Goal: Task Accomplishment & Management: Complete application form

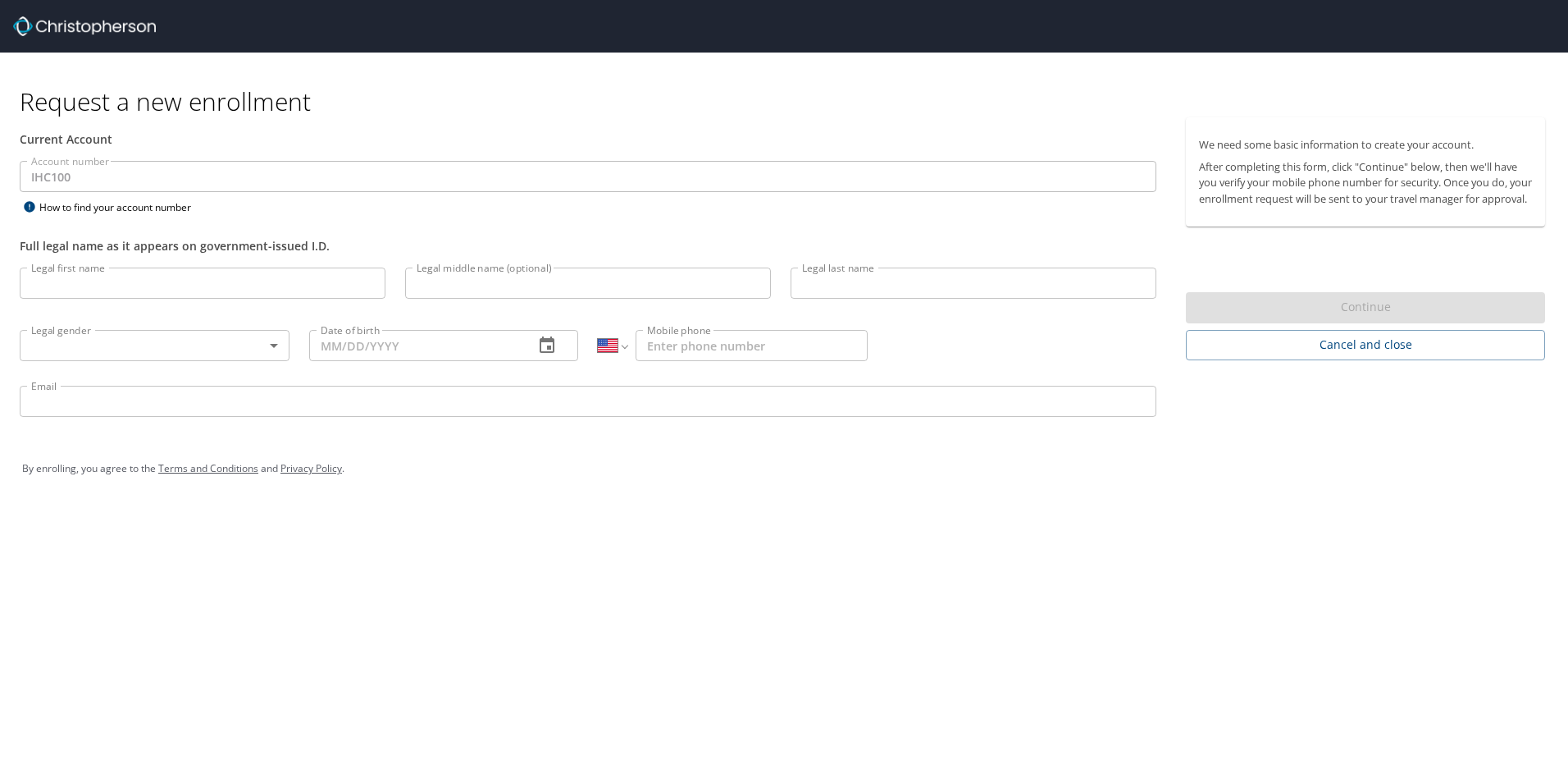
select select "US"
click at [140, 284] on input "Legal first name" at bounding box center [202, 283] width 366 height 31
type input "Peter"
type input "J"
type input "Jacob"
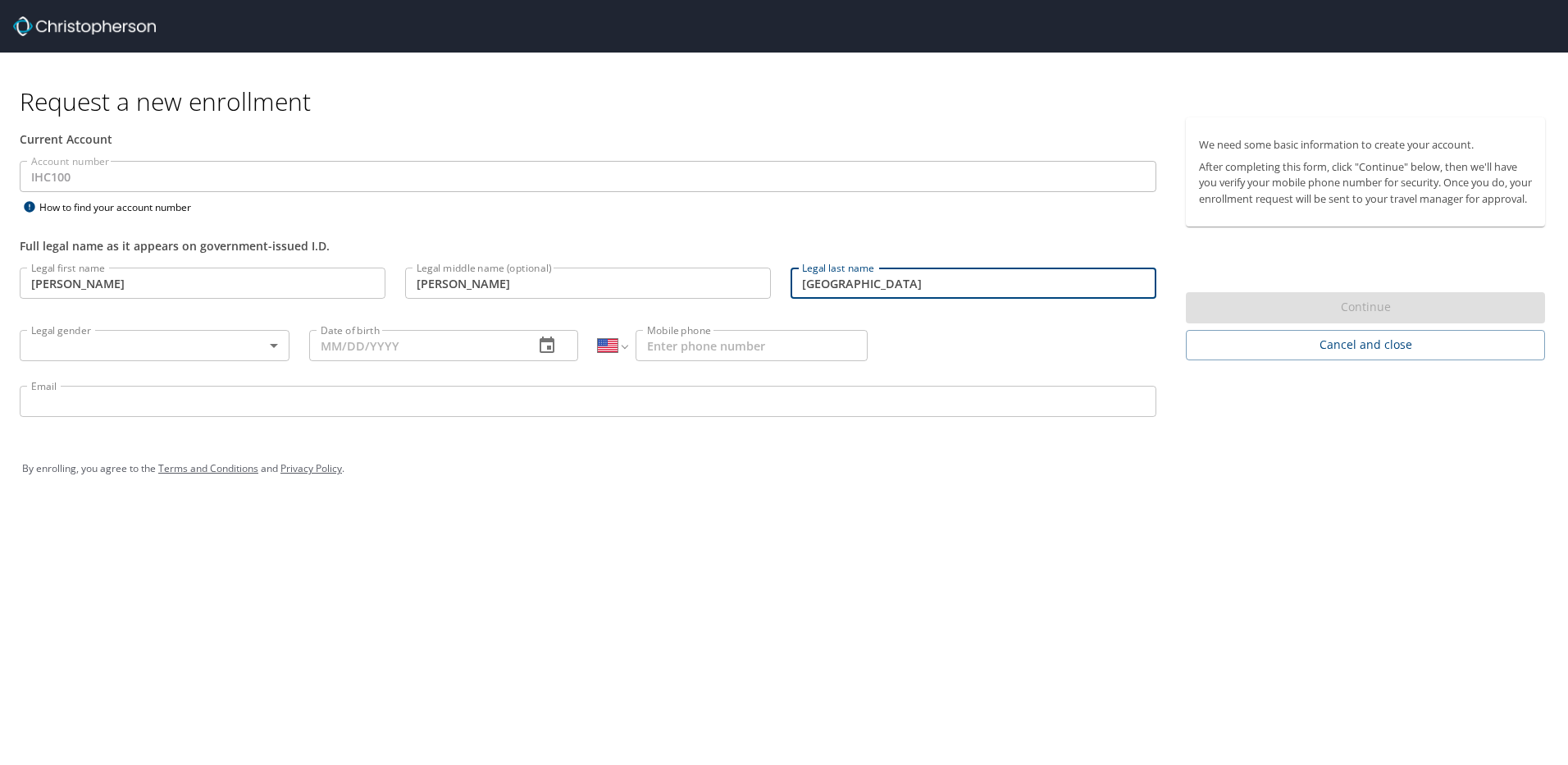
type input "Newbury"
click at [261, 344] on body "Request a new enrollment Current Account Account number IHC100 Account number H…" at bounding box center [784, 382] width 1568 height 765
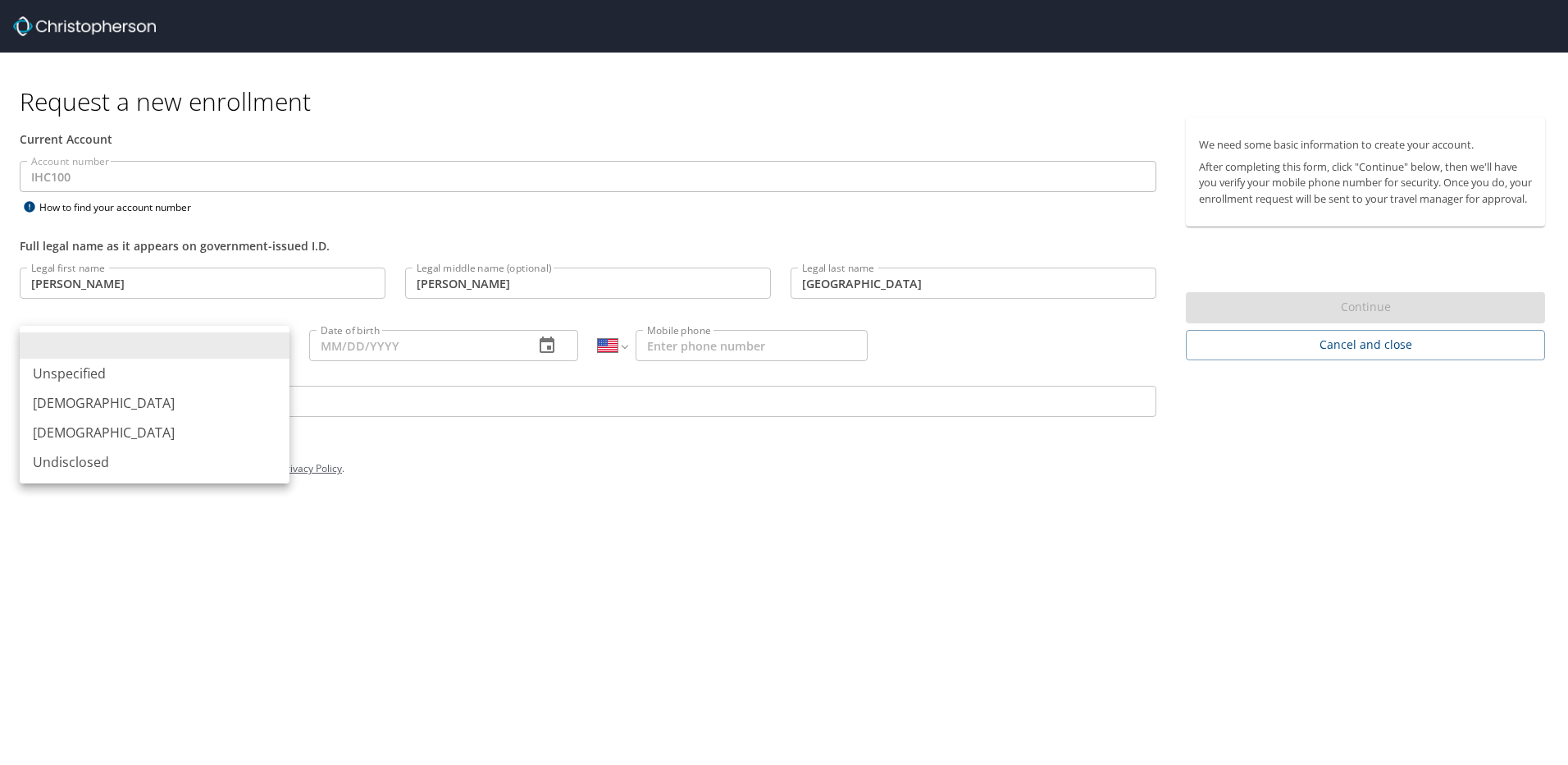
click at [168, 403] on li "Male" at bounding box center [154, 403] width 270 height 30
type input "Male"
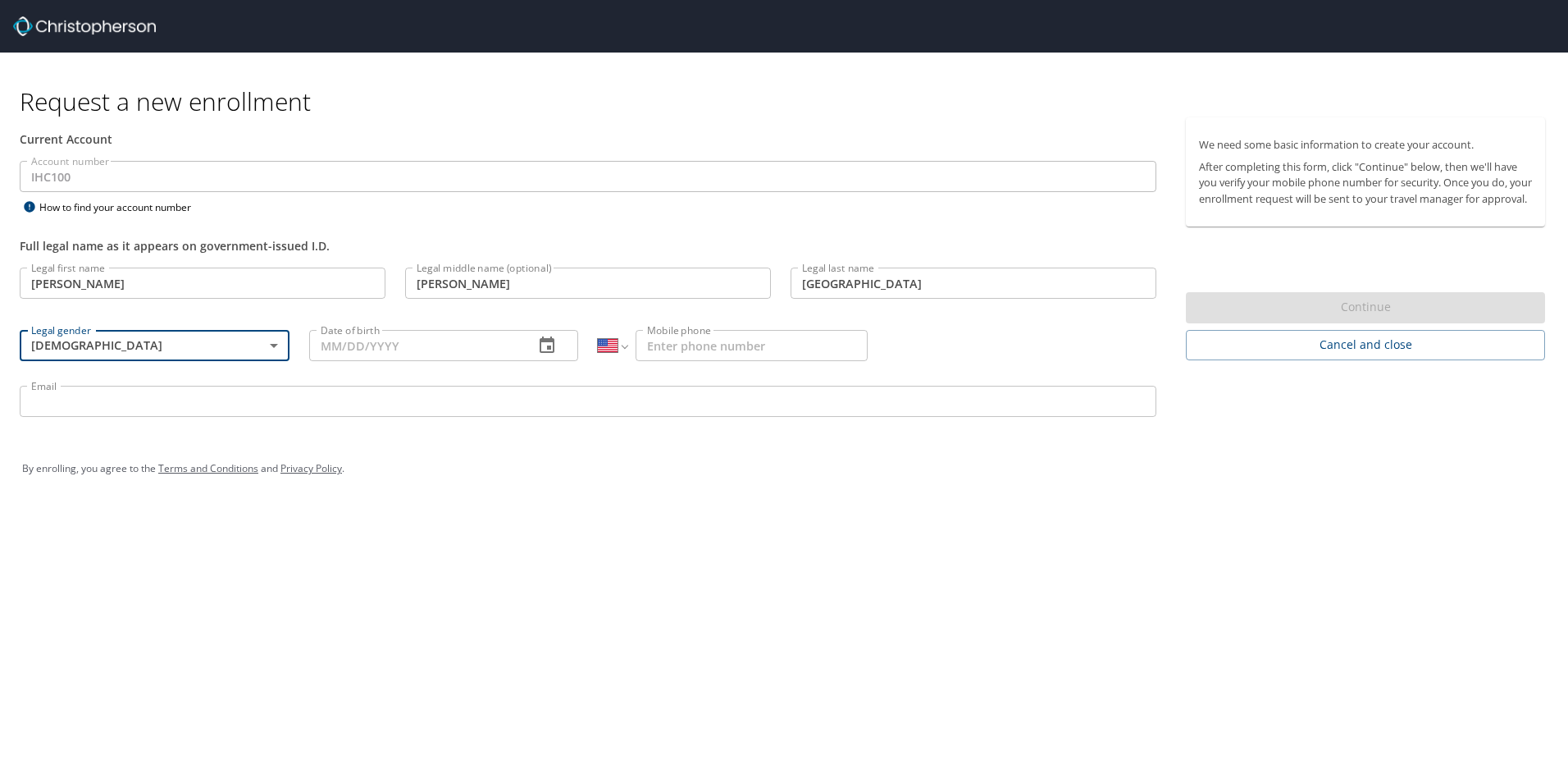
click at [434, 349] on input "Date of birth" at bounding box center [415, 345] width 212 height 31
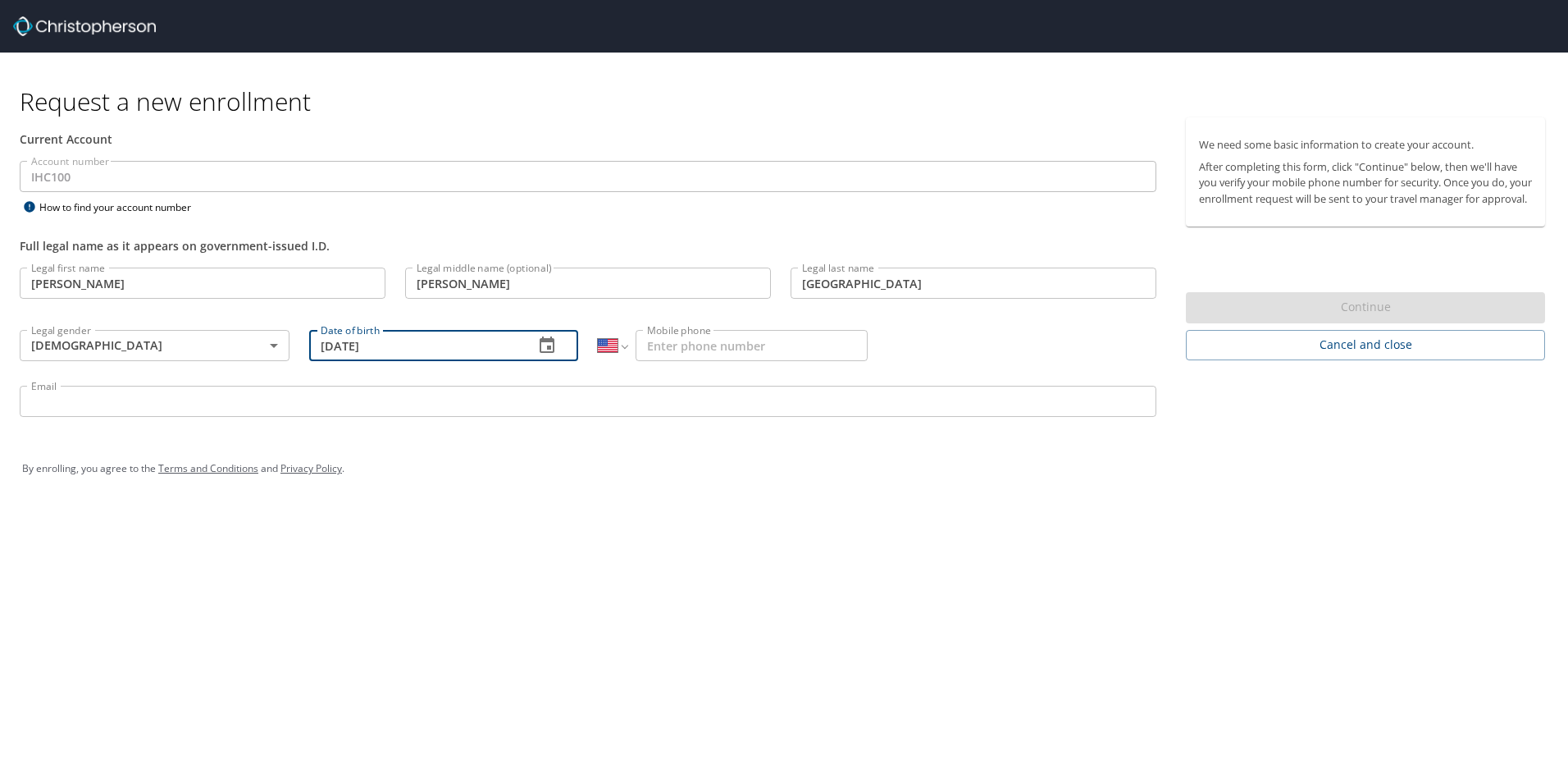
type input "03/24/1981"
click at [659, 339] on input "Mobile phone" at bounding box center [752, 345] width 232 height 31
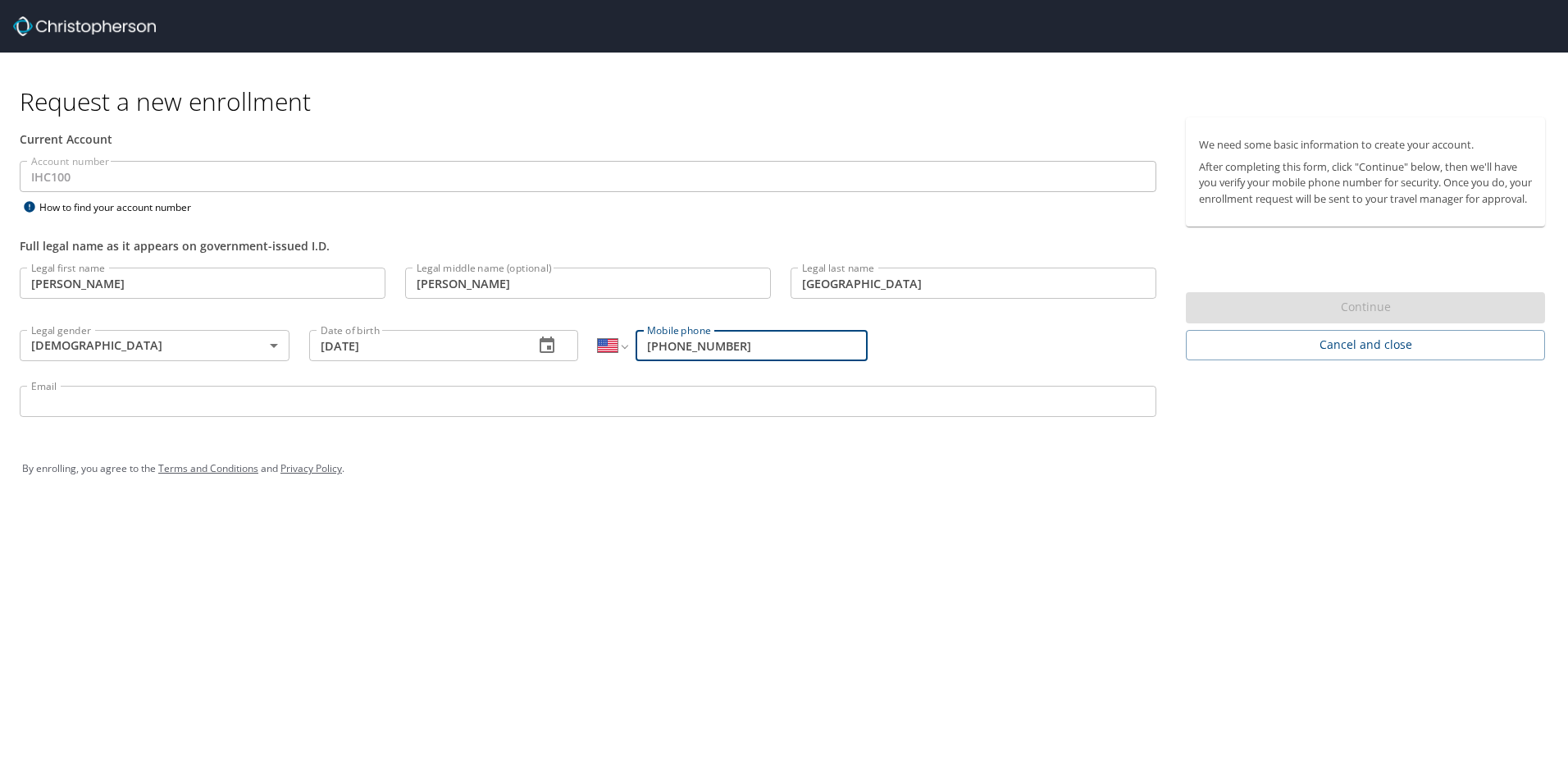
type input "(970) 985-9634"
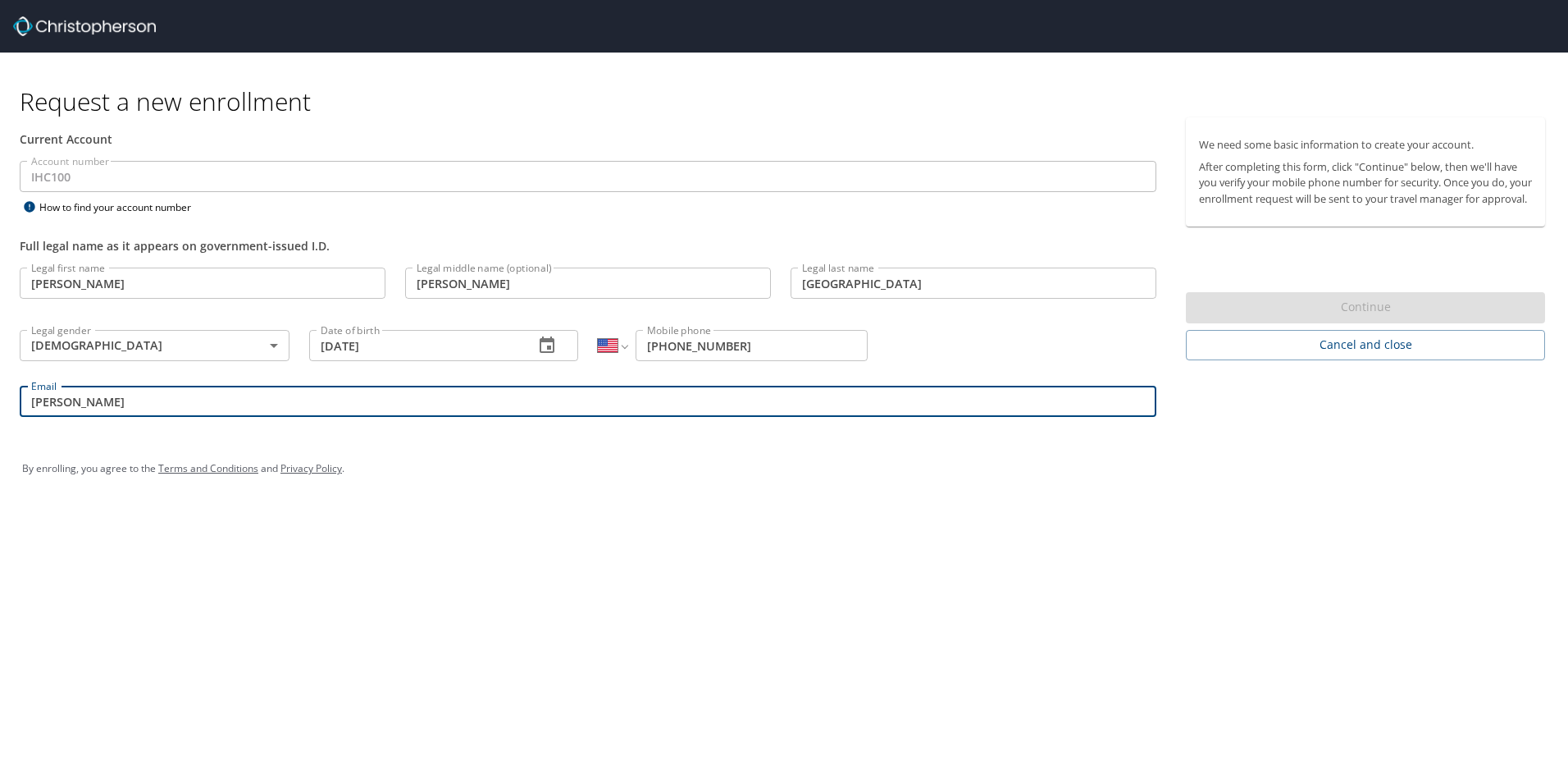
click at [377, 397] on input "peter" at bounding box center [588, 401] width 1136 height 31
type input "peter.newbury@imail.org"
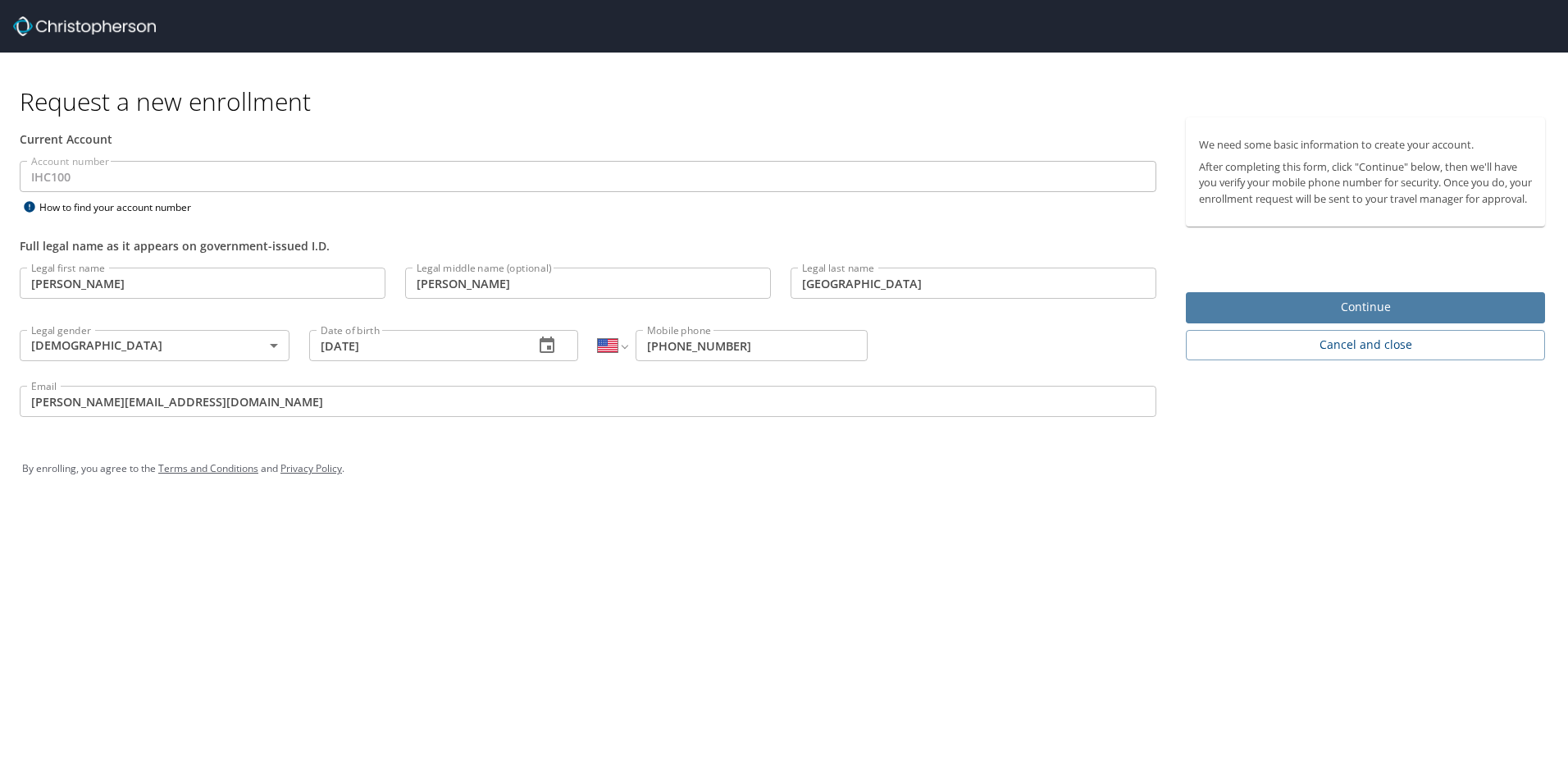
click at [1407, 317] on span "Continue" at bounding box center [1365, 307] width 333 height 20
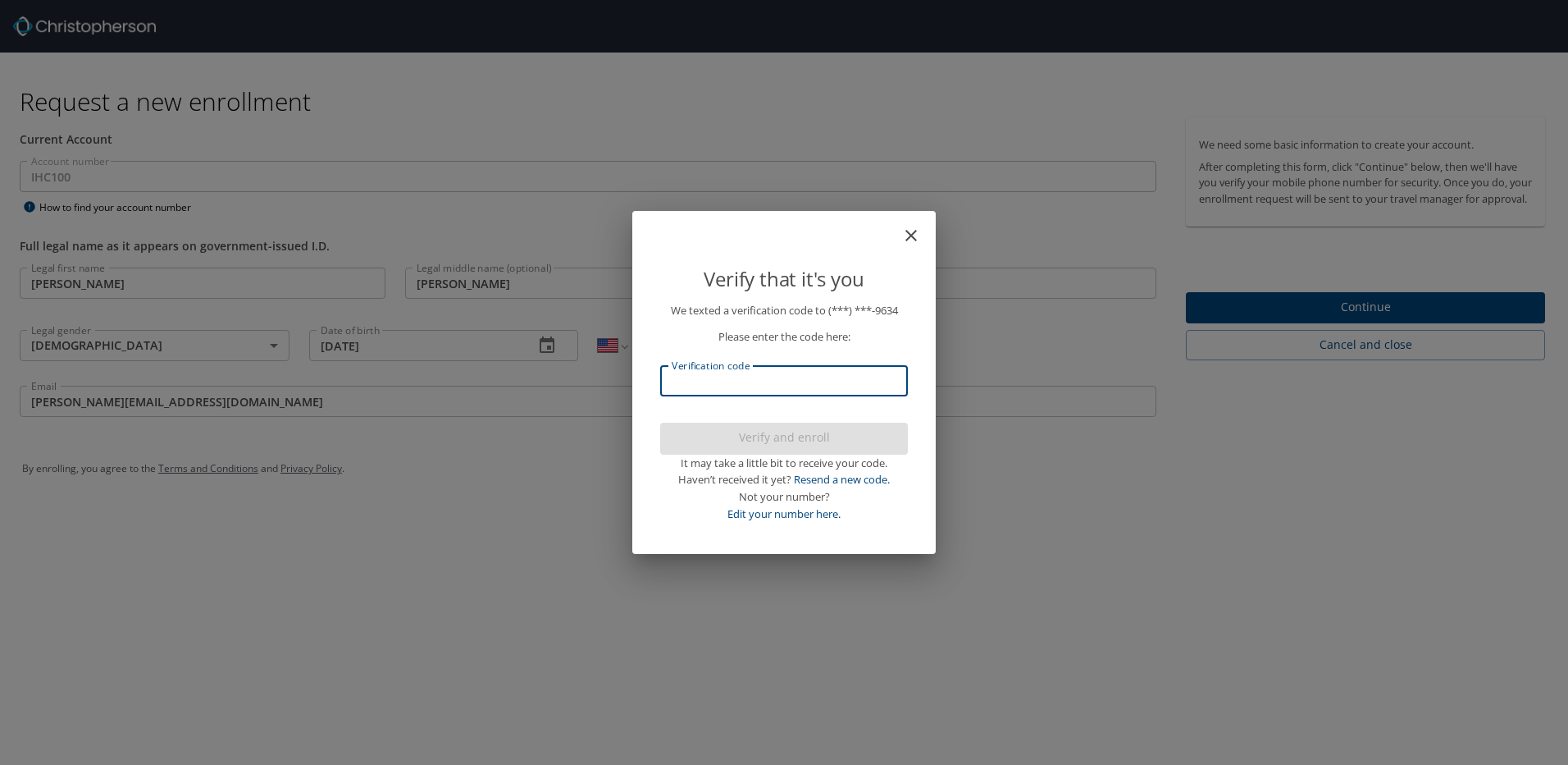
click at [769, 384] on input "Verification code" at bounding box center [784, 381] width 248 height 31
type input "005157"
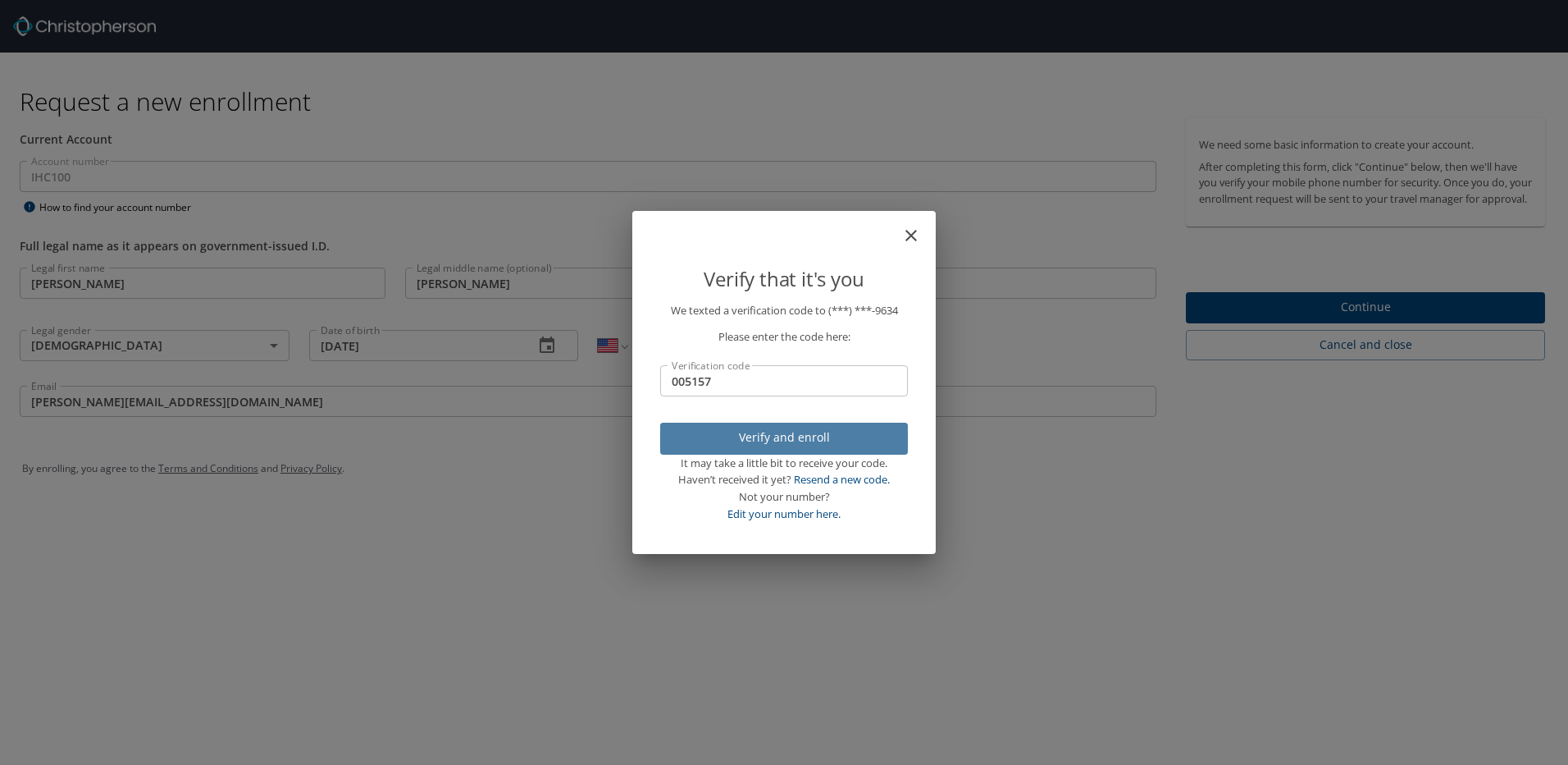
click at [795, 437] on span "Verify and enroll" at bounding box center [784, 437] width 221 height 20
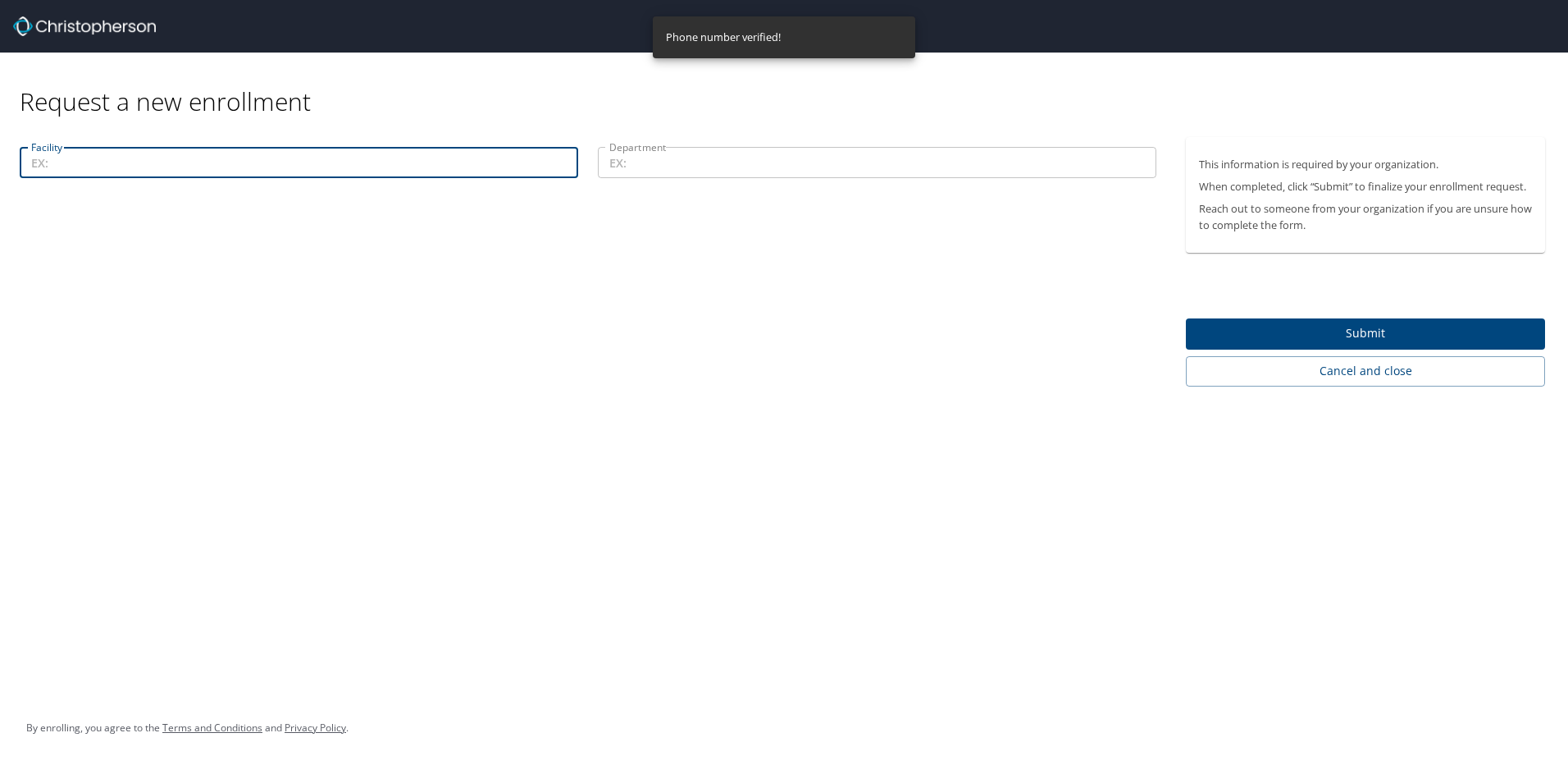
click at [168, 166] on input "Facility" at bounding box center [299, 162] width 559 height 31
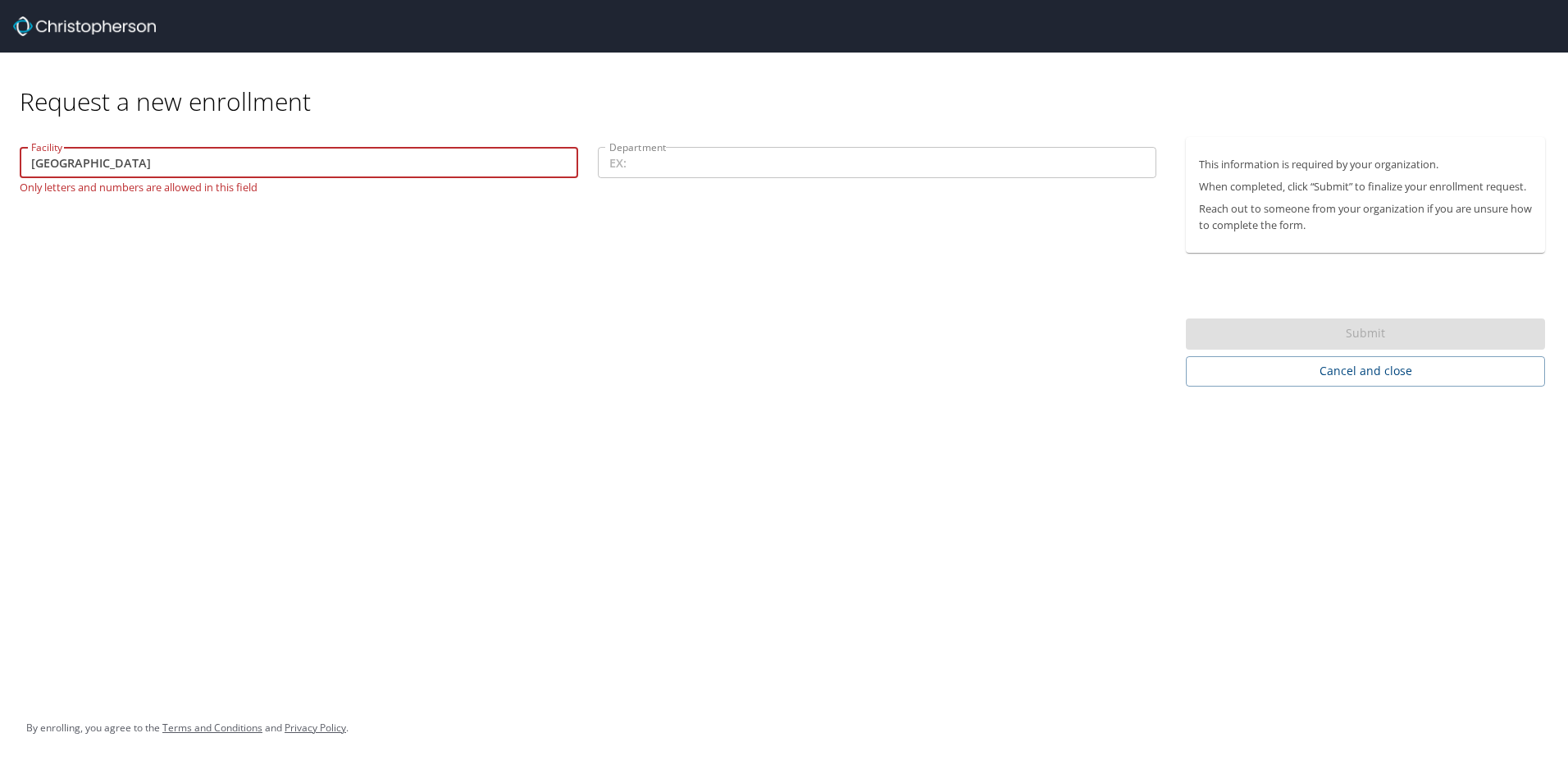
drag, startPoint x: 185, startPoint y: 169, endPoint x: -4, endPoint y: 164, distance: 189.1
click at [0, 164] on html "Request a new enrollment Facility St. Mary's Hospital Facility Only letters and…" at bounding box center [784, 382] width 1568 height 765
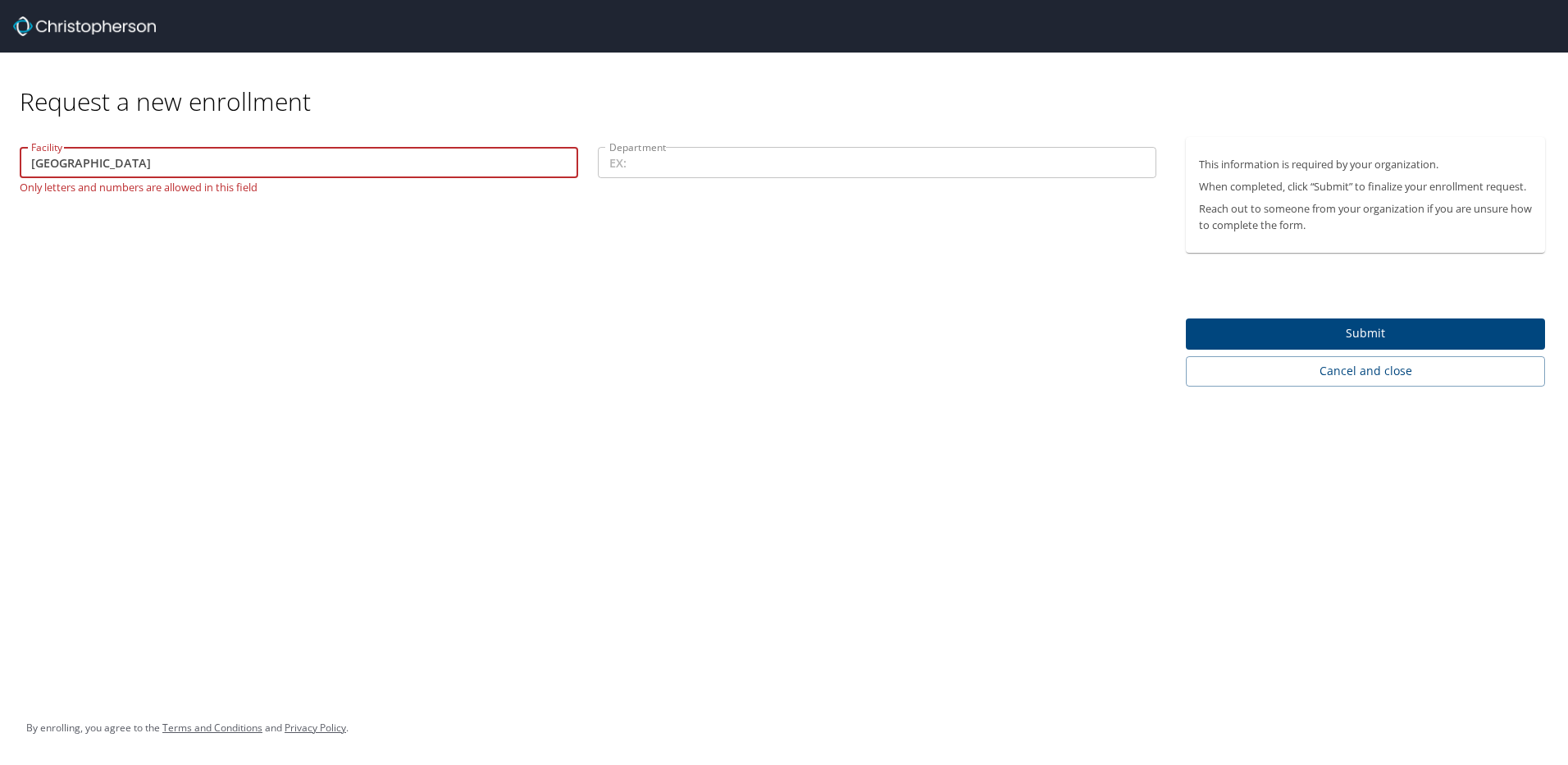
type input "St Marys Hospital"
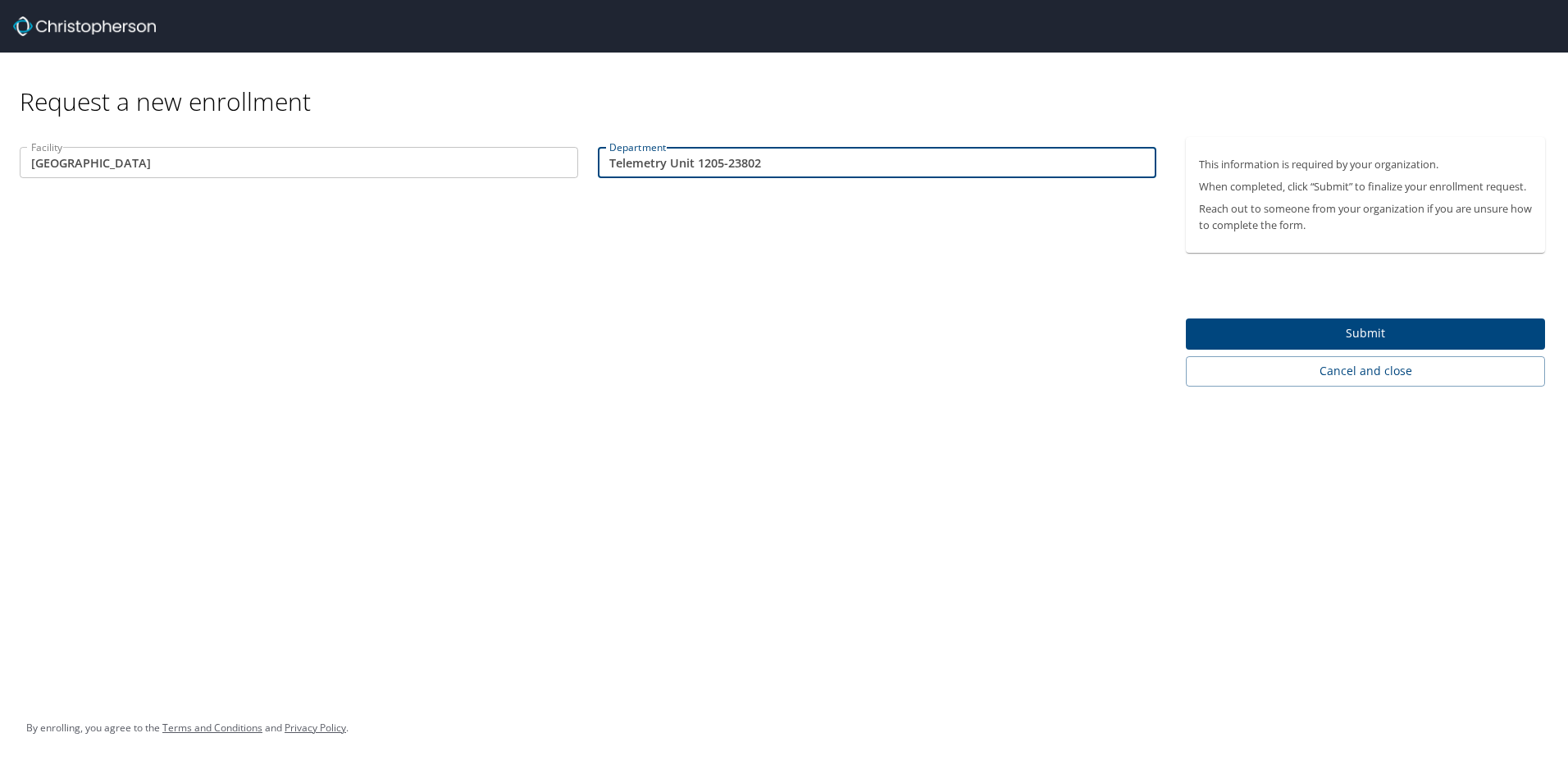
click at [705, 161] on input "Telemetry Unit 1205-23802" at bounding box center [877, 162] width 559 height 31
drag, startPoint x: 782, startPoint y: 162, endPoint x: 712, endPoint y: 161, distance: 70.0
click at [712, 161] on input "Telemetry Unit 1 205-23802" at bounding box center [877, 162] width 559 height 31
click at [609, 161] on input "Telemetry Unit 1" at bounding box center [877, 162] width 559 height 31
paste input "205-23802"
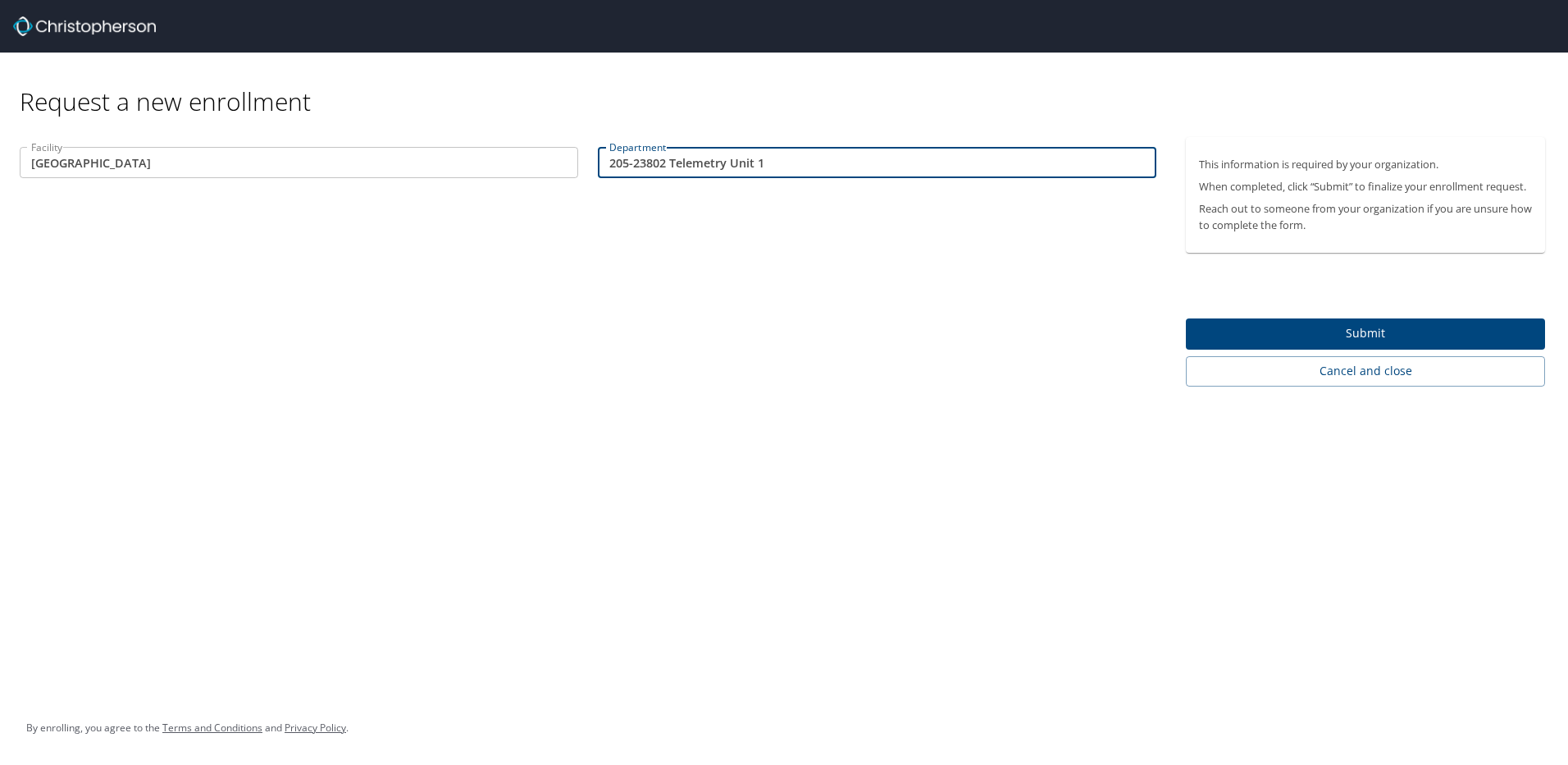
type input "205-23802 Telemetry Unit 1"
click at [1413, 340] on span "Submit" at bounding box center [1365, 333] width 333 height 20
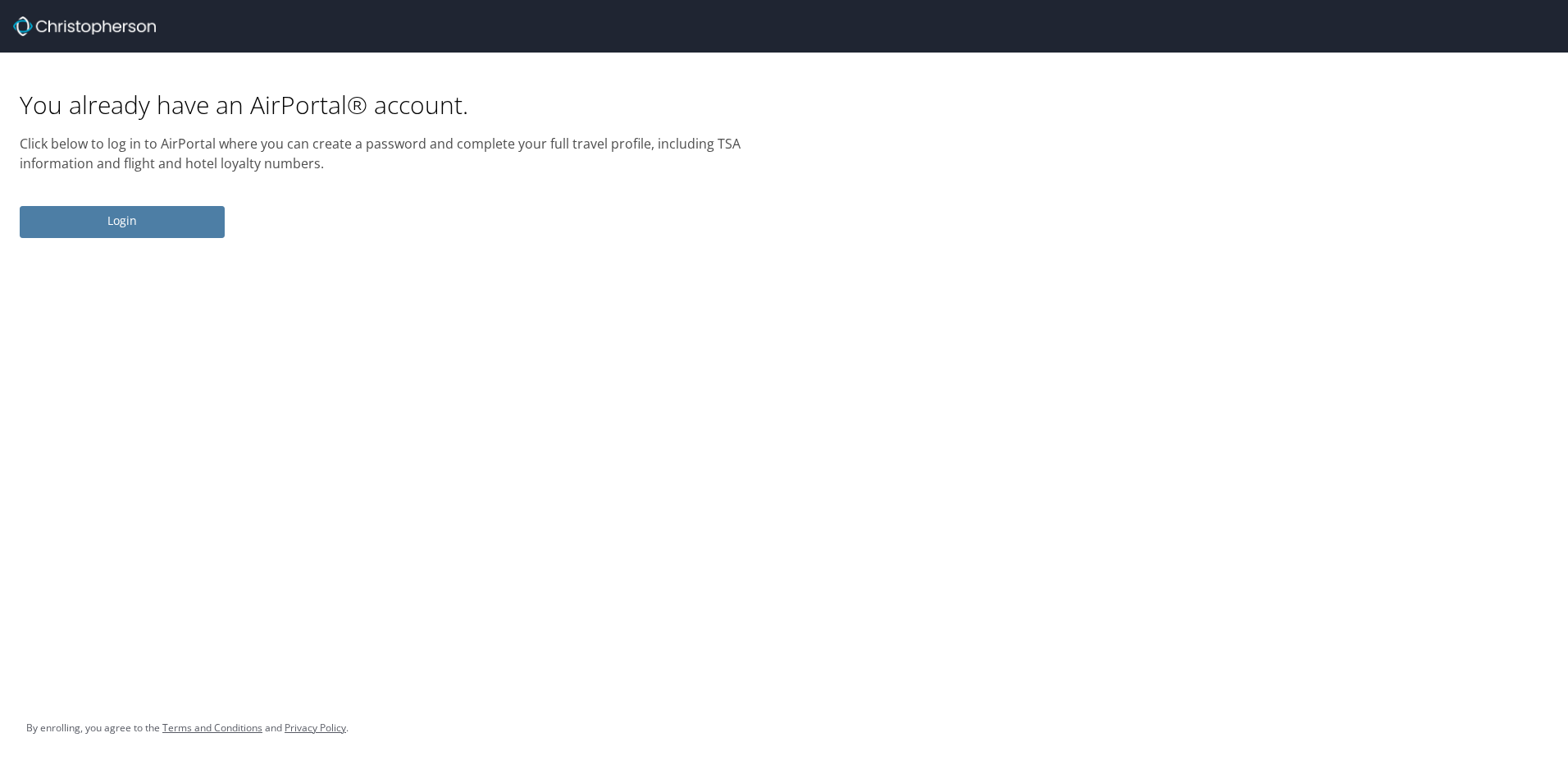
click at [119, 231] on span "Login" at bounding box center [123, 221] width 179 height 20
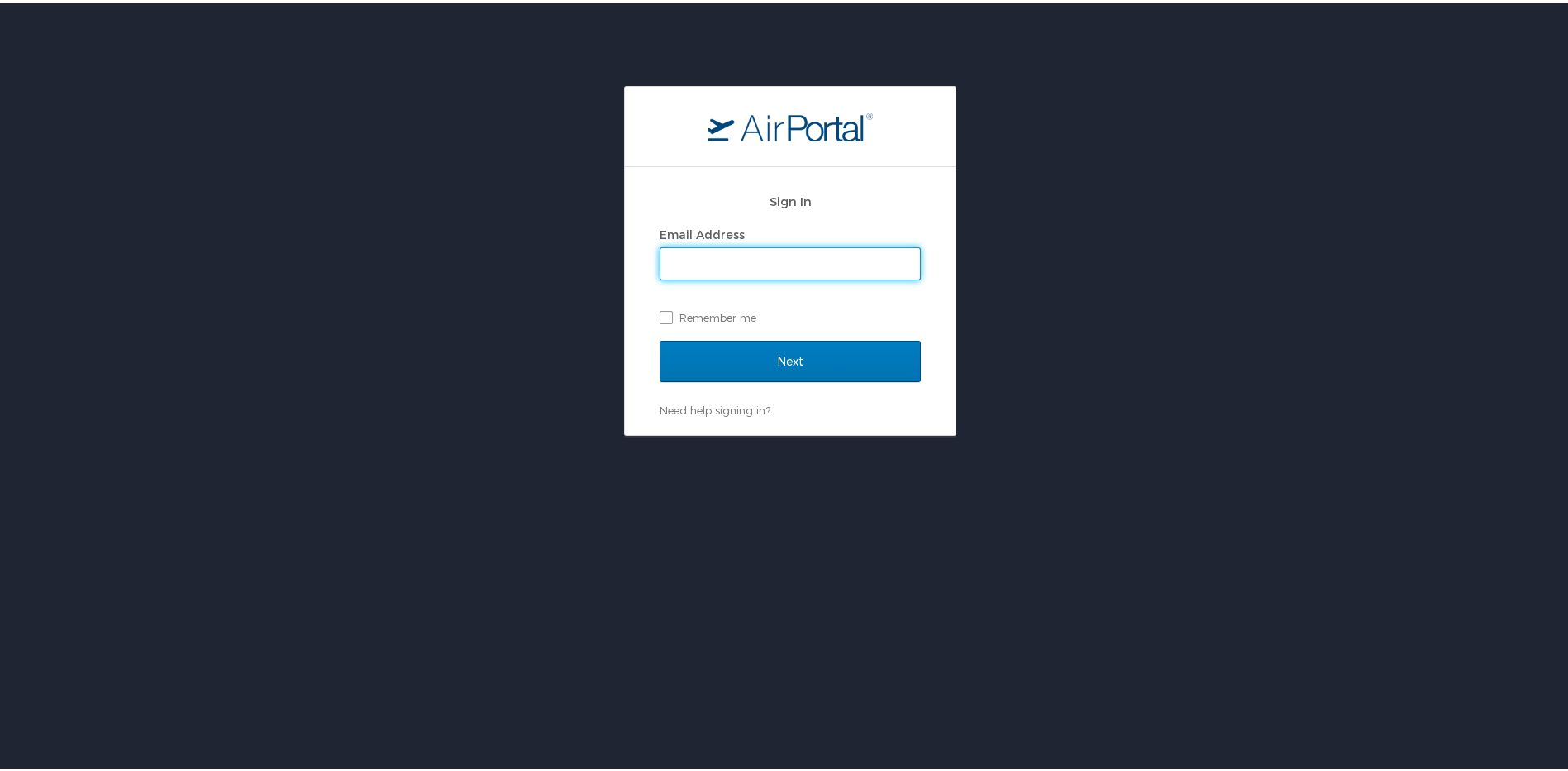
click at [782, 258] on input "Email Address" at bounding box center [789, 260] width 259 height 32
type input "peter.newbury@imail.org"
click at [660, 313] on label "Remember me" at bounding box center [790, 314] width 261 height 25
click at [660, 313] on input "Remember me" at bounding box center [665, 313] width 11 height 11
checkbox input "true"
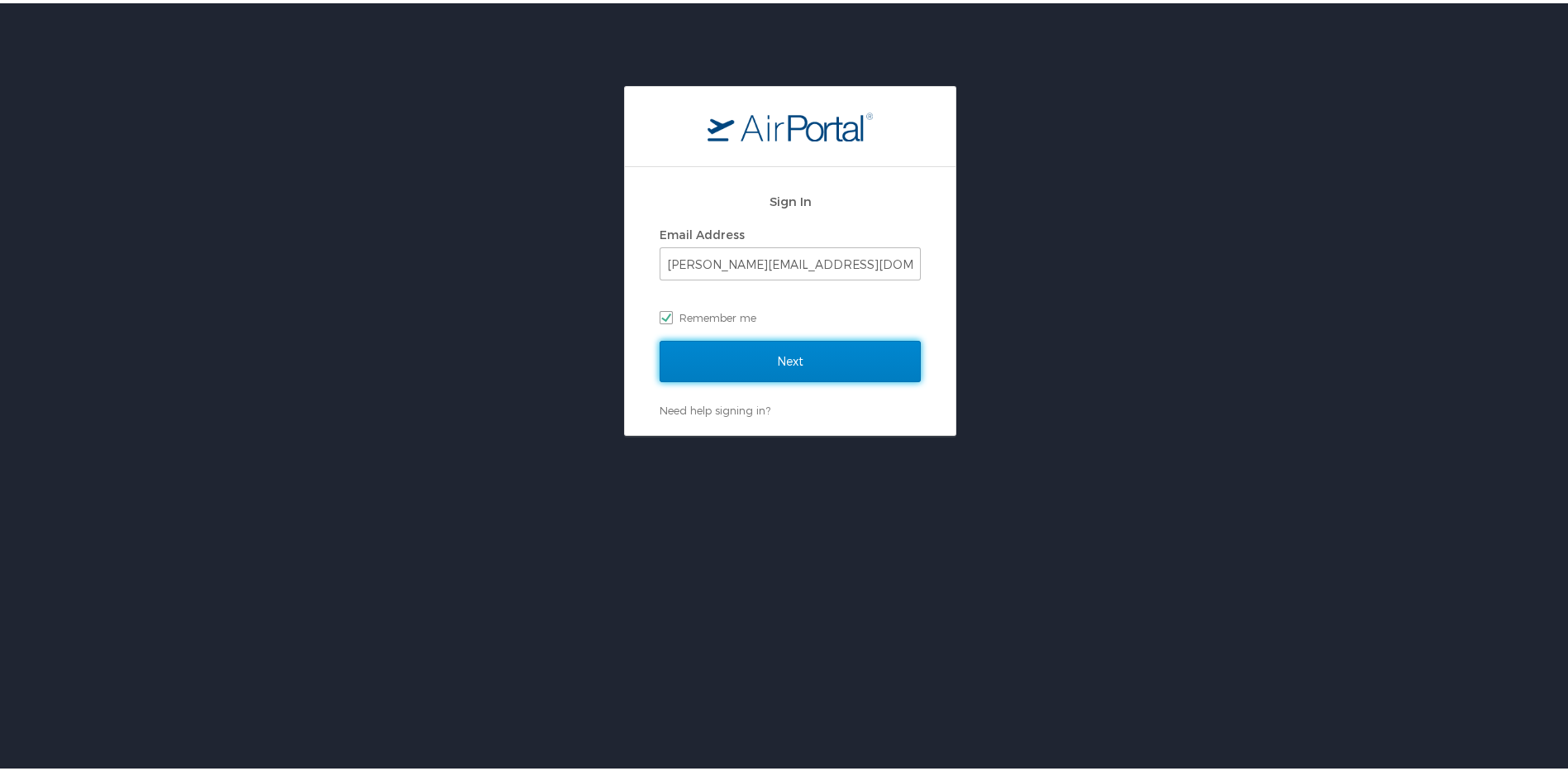
click at [740, 364] on input "Next" at bounding box center [790, 358] width 261 height 41
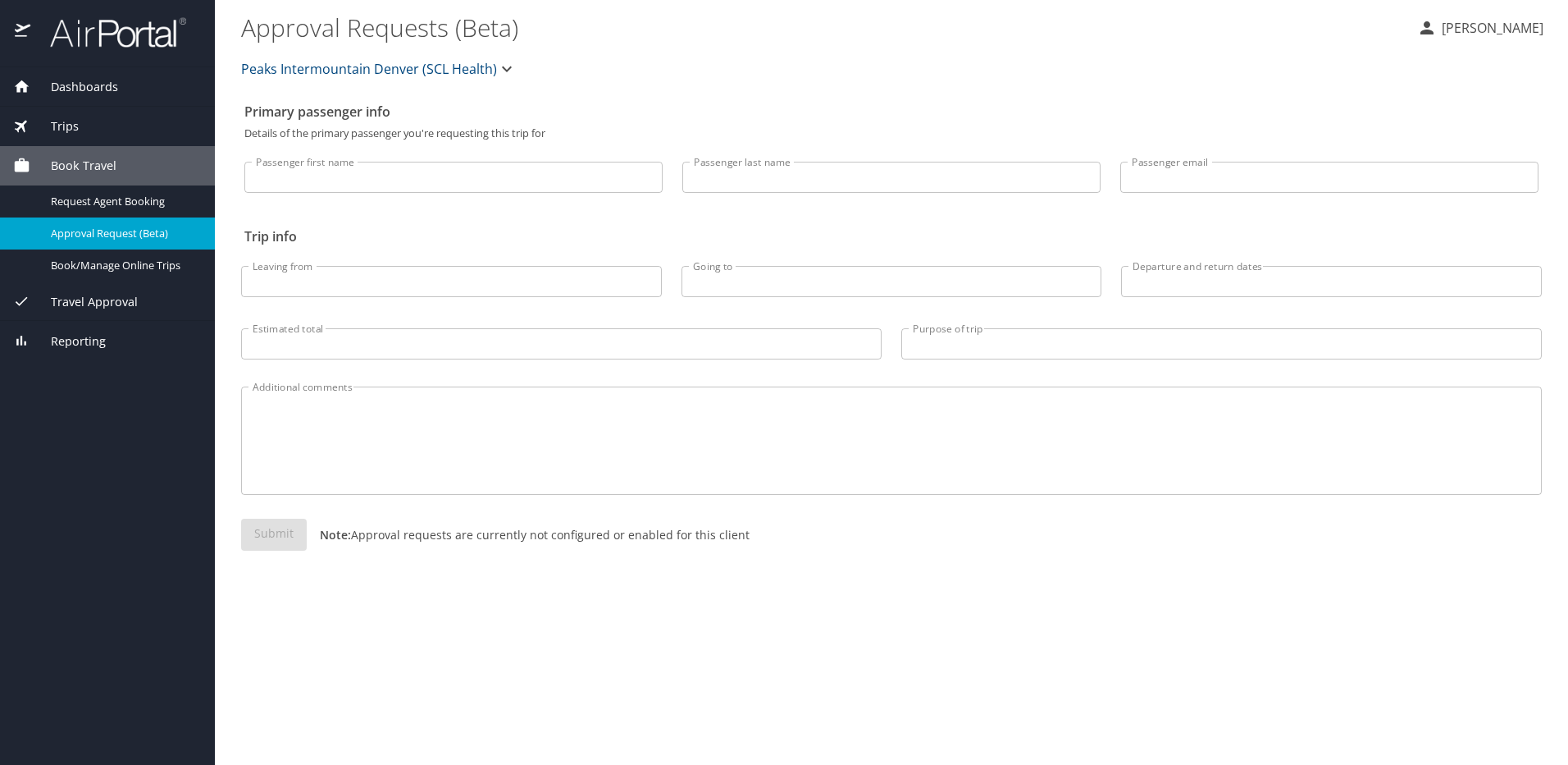
click at [72, 85] on span "Dashboards" at bounding box center [74, 87] width 88 height 18
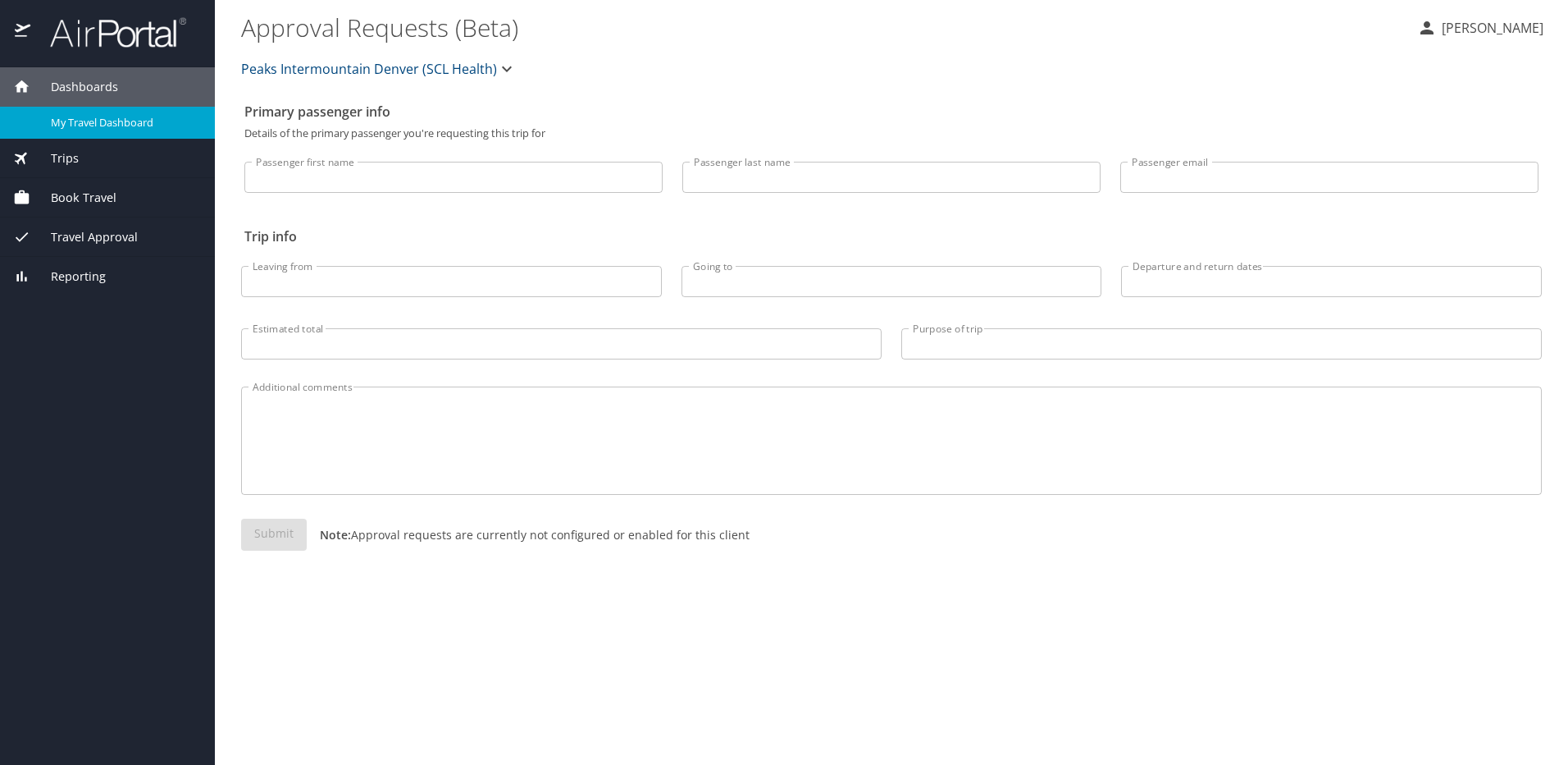
click at [129, 122] on span "My Travel Dashboard" at bounding box center [123, 122] width 144 height 16
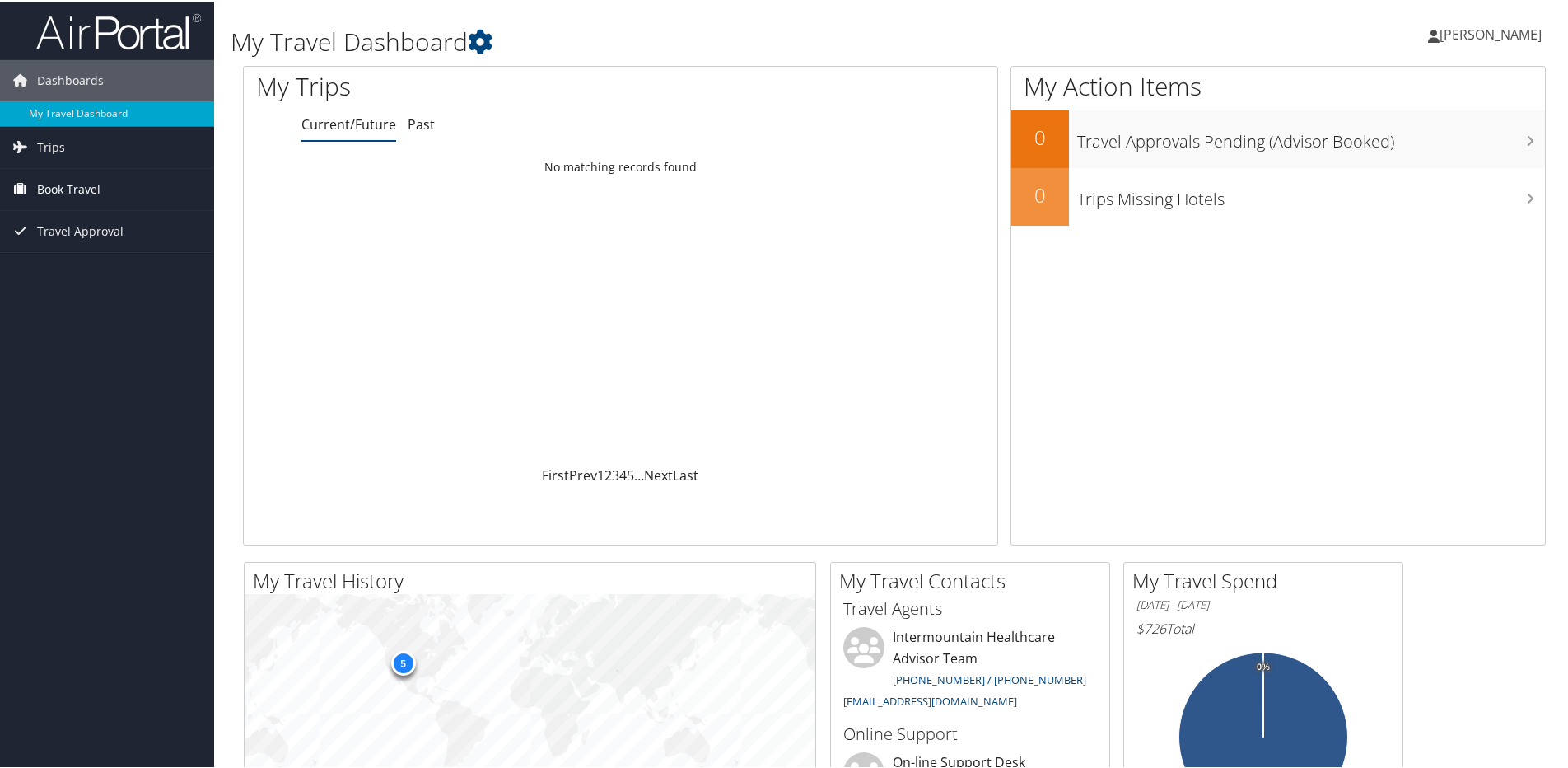
click at [76, 187] on span "Book Travel" at bounding box center [69, 187] width 63 height 41
click at [119, 271] on link "Book/Manage Online Trips" at bounding box center [107, 270] width 214 height 25
